Goal: Task Accomplishment & Management: Manage account settings

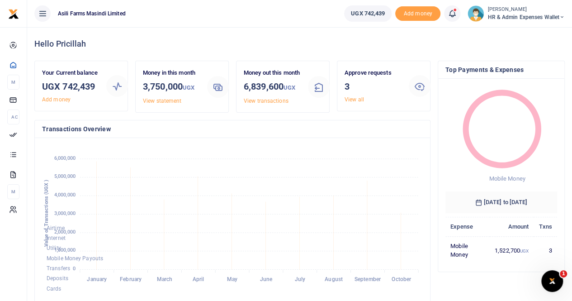
click at [333, 31] on div "Hello Pricillah" at bounding box center [299, 43] width 530 height 33
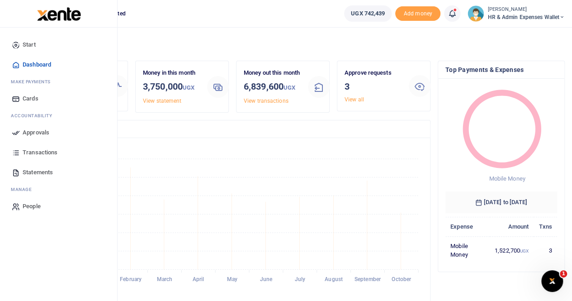
click at [41, 151] on span "Transactions" at bounding box center [40, 152] width 35 height 9
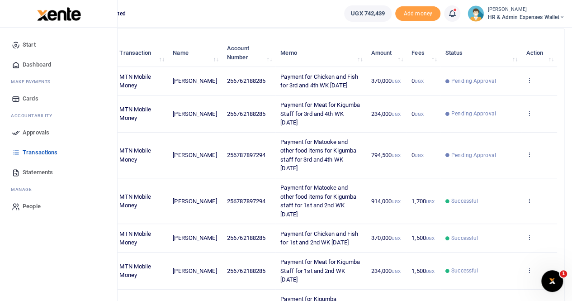
scroll to position [136, 0]
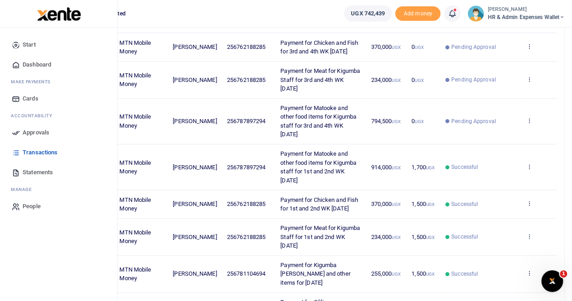
click at [40, 170] on span "Statements" at bounding box center [38, 172] width 30 height 9
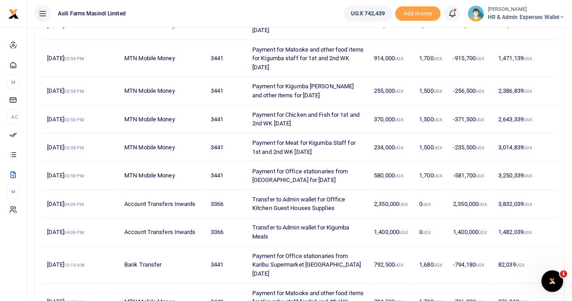
scroll to position [218, 0]
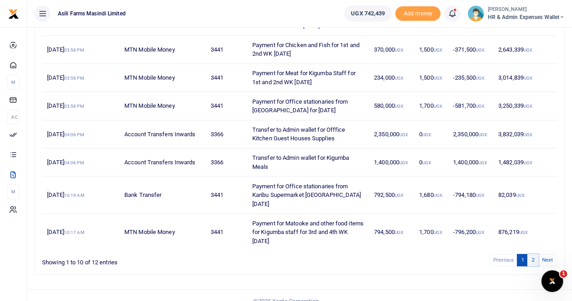
click at [536, 254] on link "2" at bounding box center [532, 260] width 11 height 12
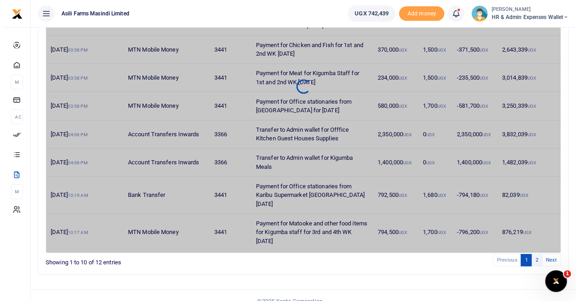
scroll to position [0, 0]
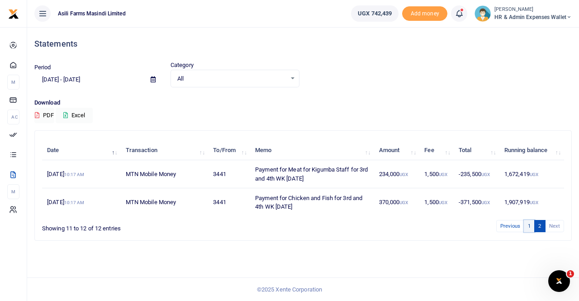
click at [526, 224] on link "1" at bounding box center [528, 226] width 11 height 12
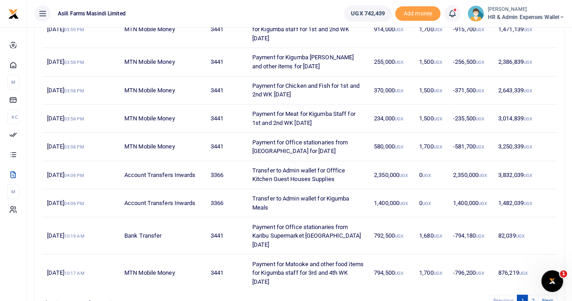
scroll to position [218, 0]
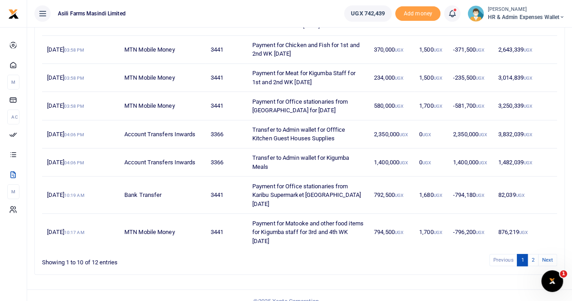
click at [503, 254] on li "Previous" at bounding box center [503, 260] width 28 height 12
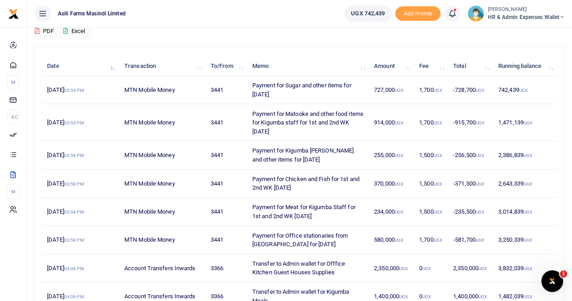
scroll to position [0, 0]
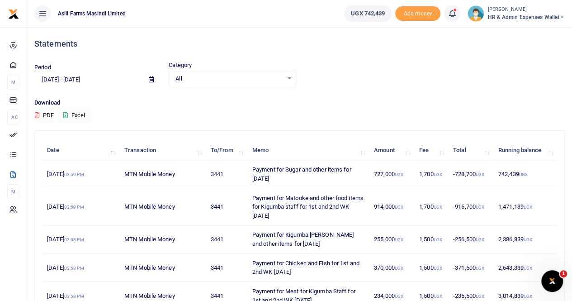
click at [80, 112] on button "Excel" at bounding box center [74, 115] width 37 height 15
